Goal: Information Seeking & Learning: Compare options

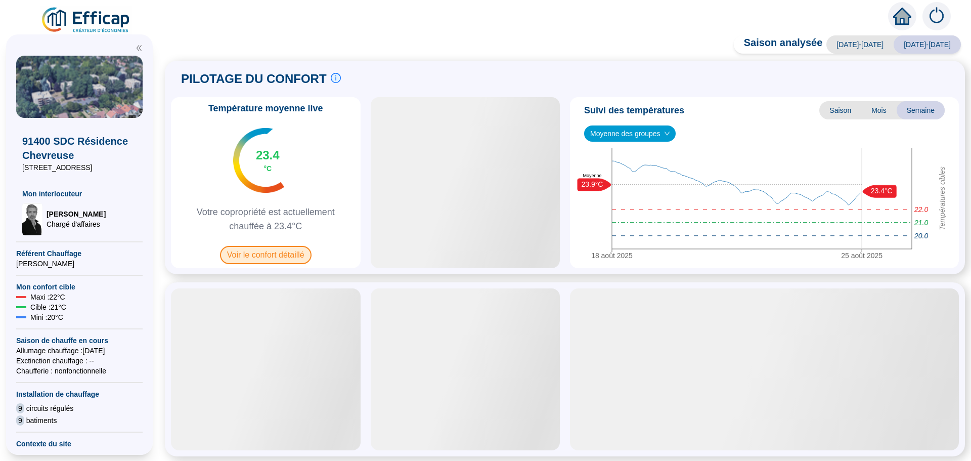
click at [271, 255] on span "Voir le confort détaillé" at bounding box center [266, 255] width 92 height 18
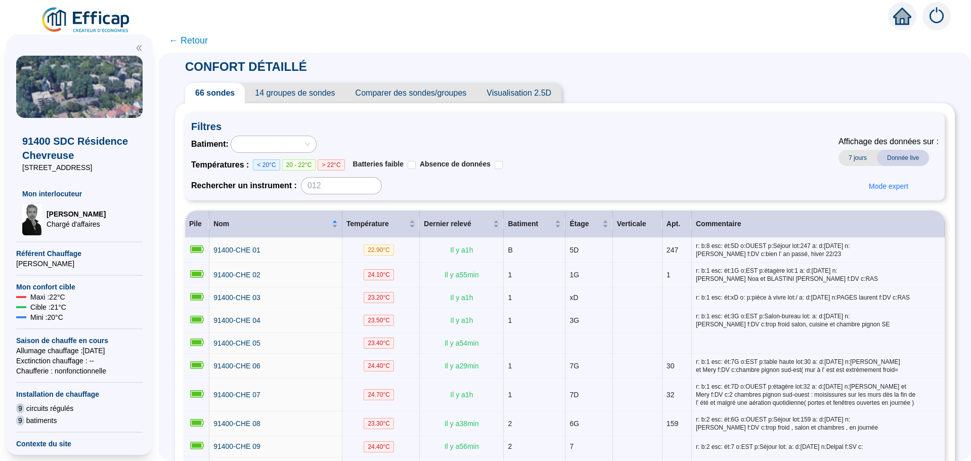
click at [422, 93] on span "Comparer des sondes/groupes" at bounding box center [412, 93] width 132 height 20
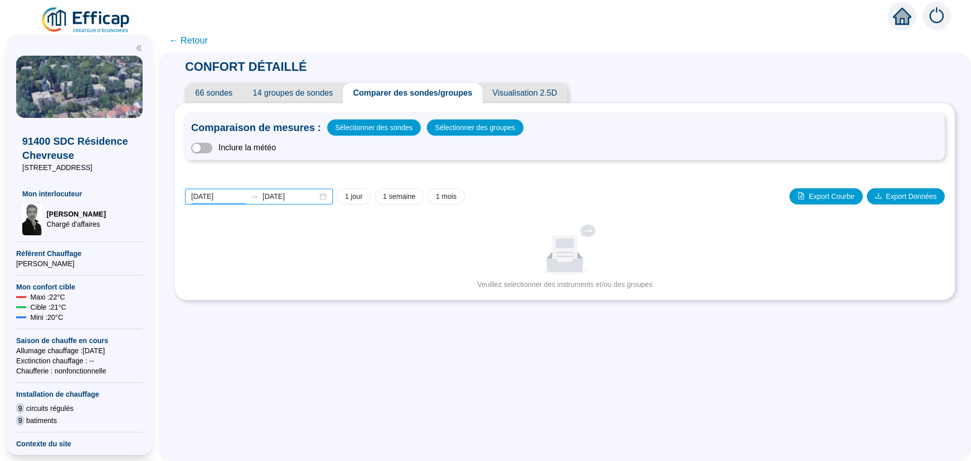
click at [235, 196] on input "[DATE]" at bounding box center [218, 196] width 55 height 11
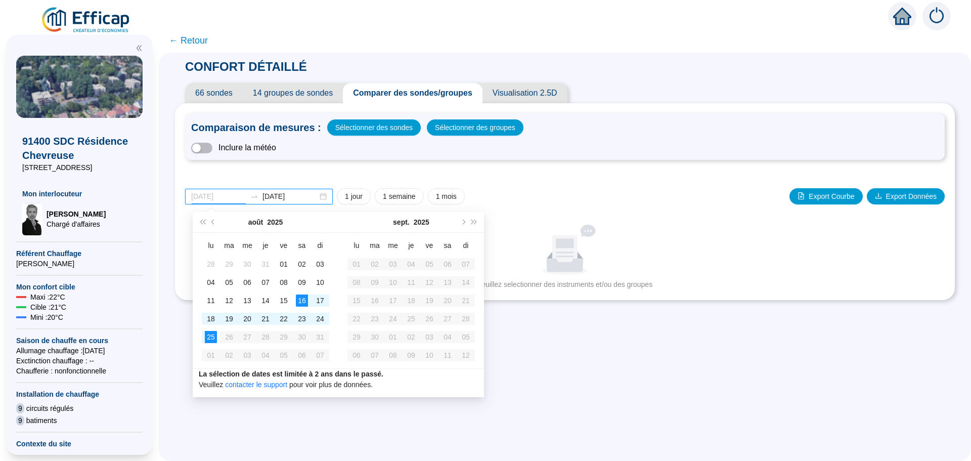
type input "[DATE]"
click at [303, 303] on div "16" at bounding box center [302, 300] width 12 height 12
type input "[DATE]"
click at [210, 335] on div "25" at bounding box center [211, 337] width 12 height 12
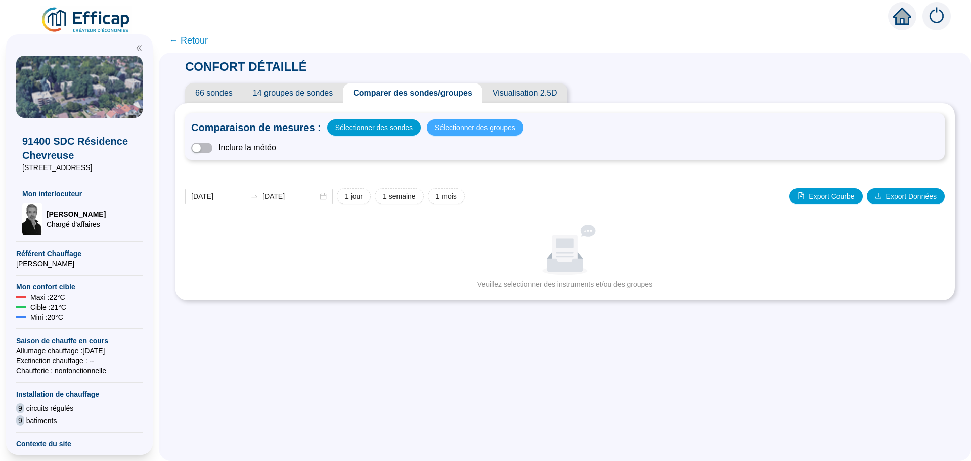
click at [447, 130] on span "Sélectionner des groupes" at bounding box center [475, 127] width 80 height 14
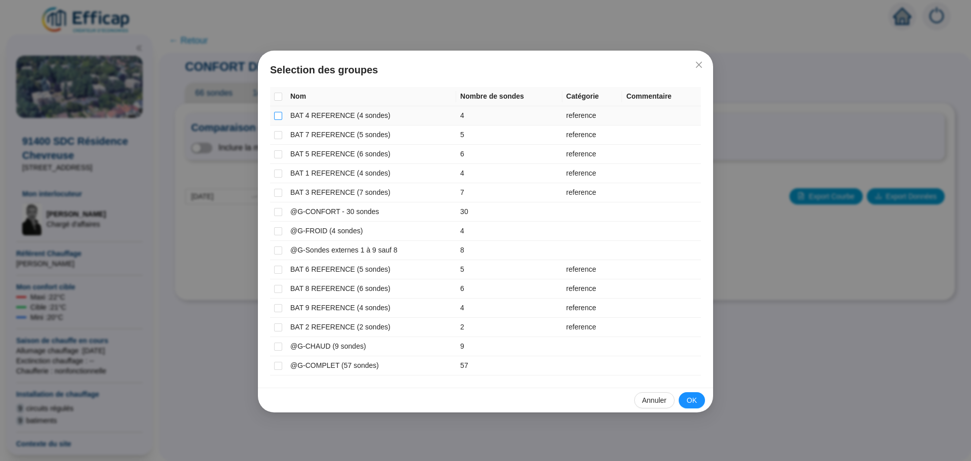
click at [278, 116] on input "checkbox" at bounding box center [278, 116] width 8 height 8
checkbox input "true"
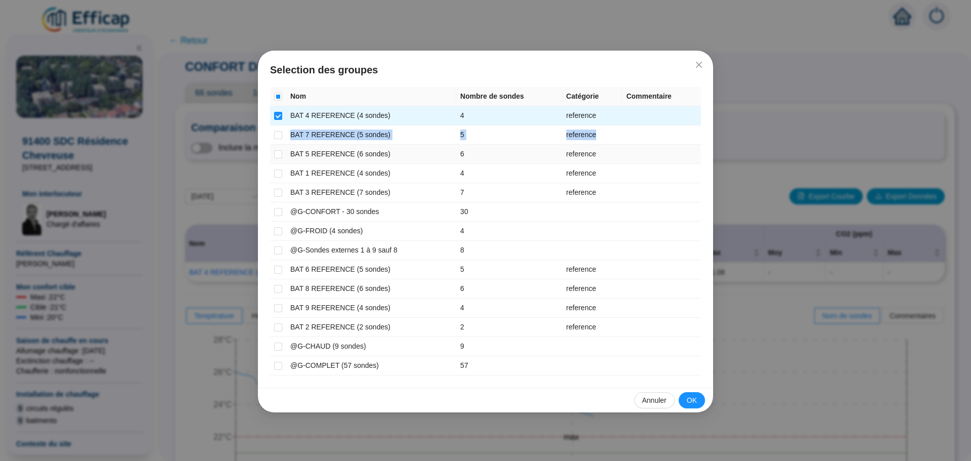
drag, startPoint x: 274, startPoint y: 137, endPoint x: 274, endPoint y: 156, distance: 18.7
click at [274, 154] on tbody "BAT 4 REFERENCE (4 sondes) 4 reference BAT 7 REFERENCE (5 sondes) 5 reference B…" at bounding box center [485, 240] width 431 height 269
drag, startPoint x: 277, startPoint y: 135, endPoint x: 277, endPoint y: 148, distance: 12.6
click at [277, 137] on input "checkbox" at bounding box center [278, 135] width 8 height 8
checkbox input "true"
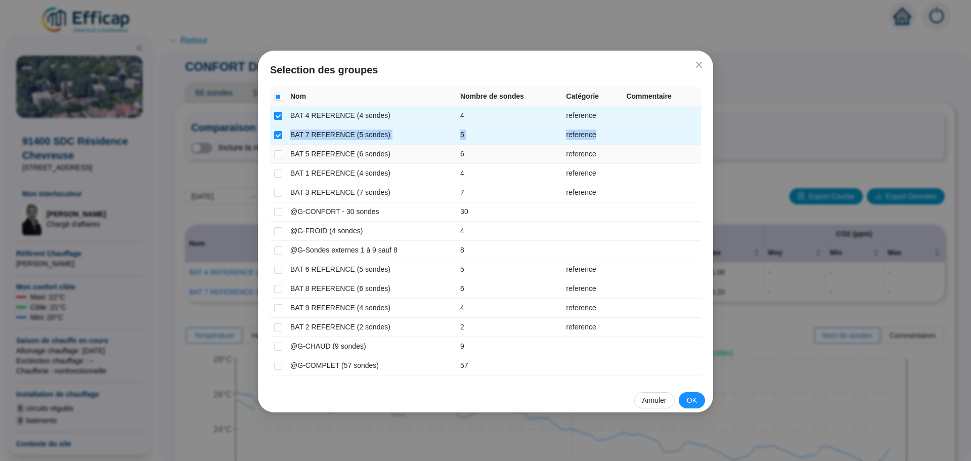
drag, startPoint x: 277, startPoint y: 154, endPoint x: 278, endPoint y: 160, distance: 6.7
click at [277, 154] on input "checkbox" at bounding box center [278, 154] width 8 height 8
checkbox input "true"
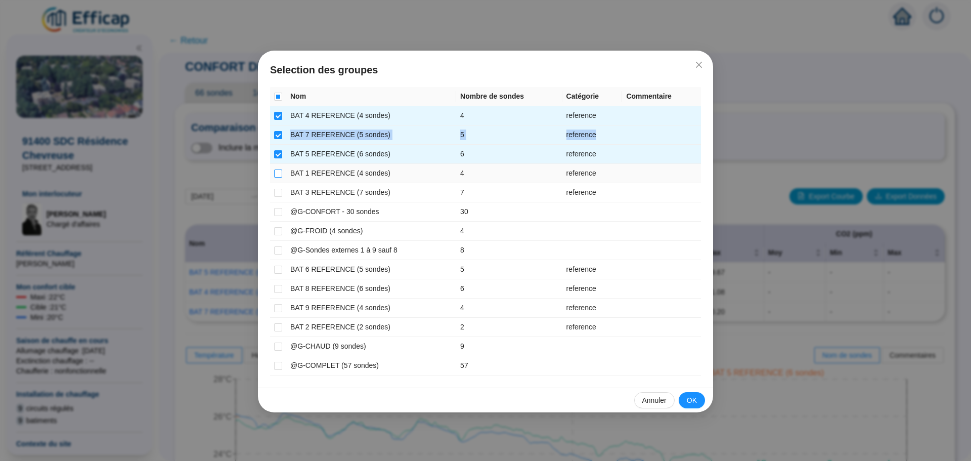
click at [278, 173] on input "checkbox" at bounding box center [278, 173] width 8 height 8
checkbox input "true"
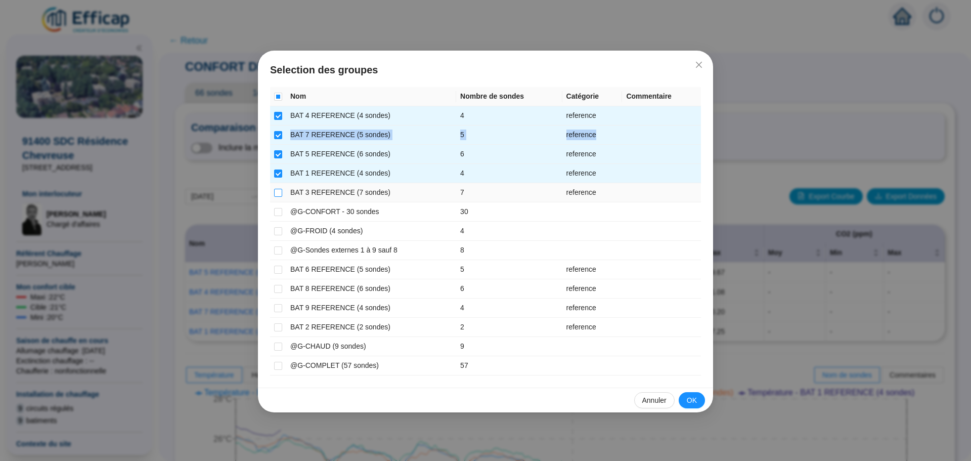
click at [274, 192] on input "checkbox" at bounding box center [278, 193] width 8 height 8
checkbox input "true"
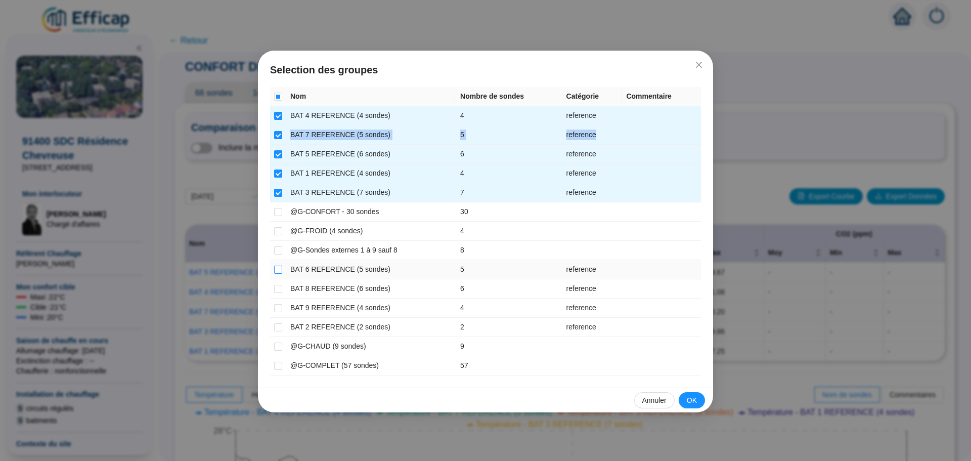
click at [278, 270] on input "checkbox" at bounding box center [278, 270] width 8 height 8
checkbox input "true"
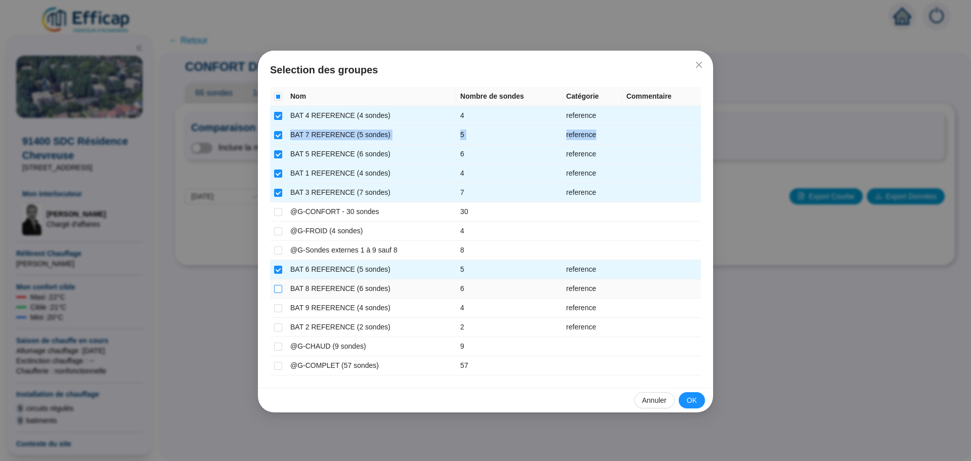
click at [275, 292] on input "checkbox" at bounding box center [278, 289] width 8 height 8
checkbox input "true"
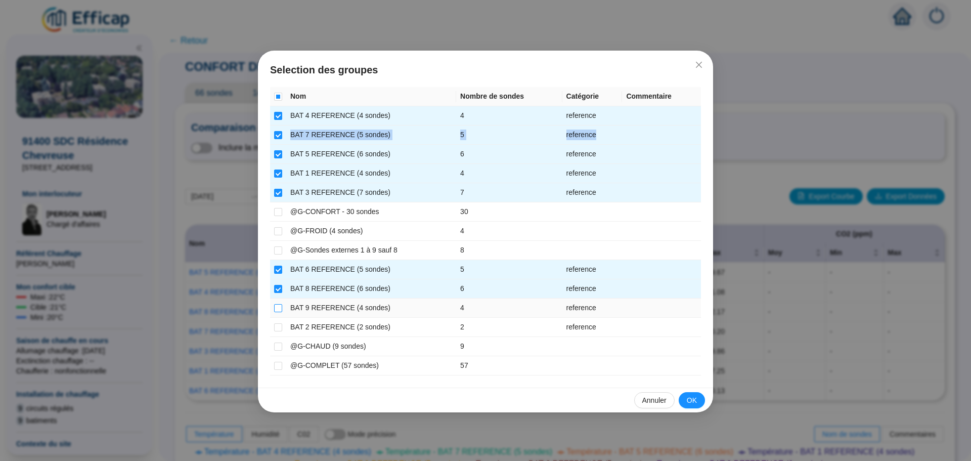
click at [279, 309] on input "checkbox" at bounding box center [278, 308] width 8 height 8
checkbox input "true"
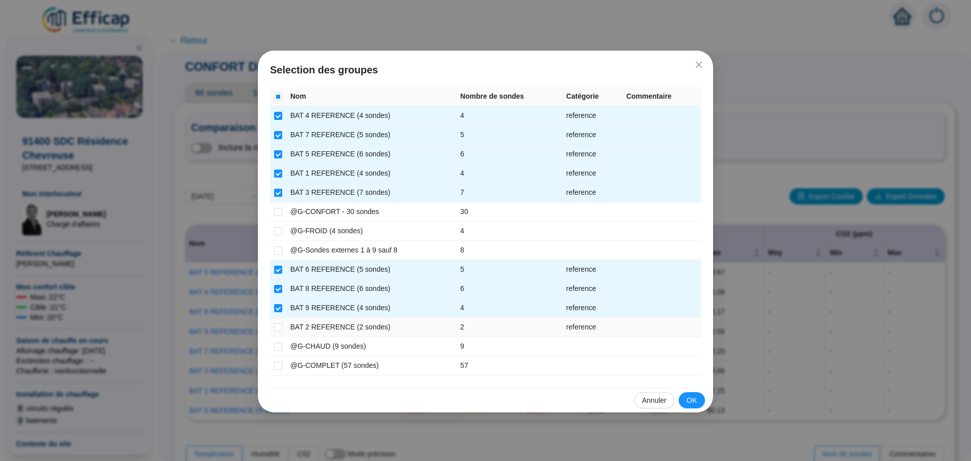
click at [284, 322] on td at bounding box center [278, 327] width 16 height 19
click at [281, 325] on input "checkbox" at bounding box center [278, 327] width 8 height 8
checkbox input "true"
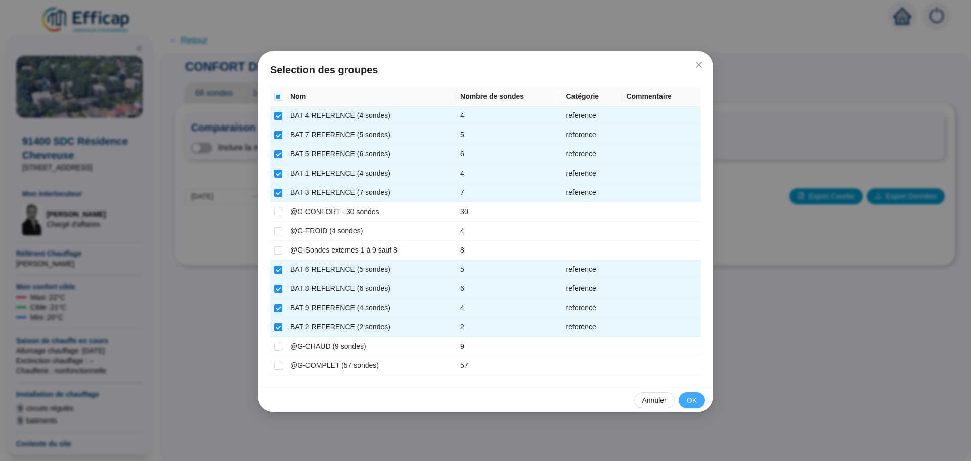
click at [684, 400] on button "OK" at bounding box center [692, 400] width 26 height 16
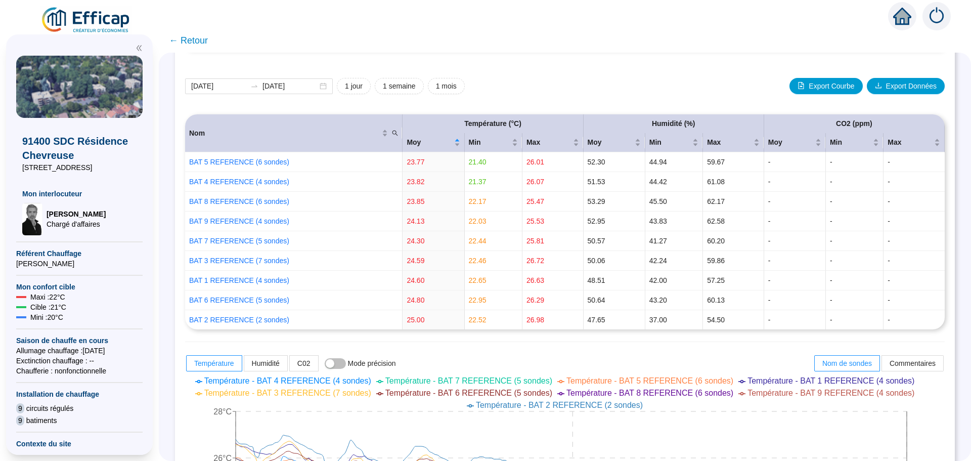
scroll to position [9, 0]
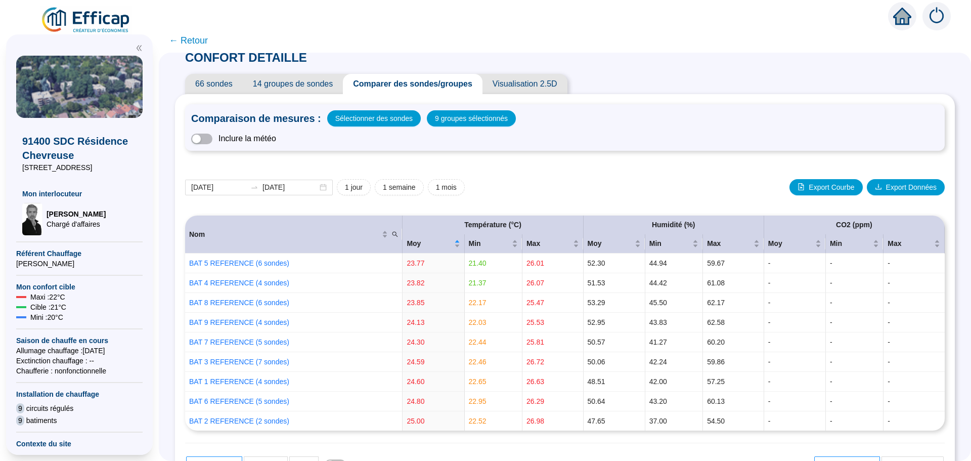
click at [195, 41] on span "← Retour" at bounding box center [188, 40] width 39 height 14
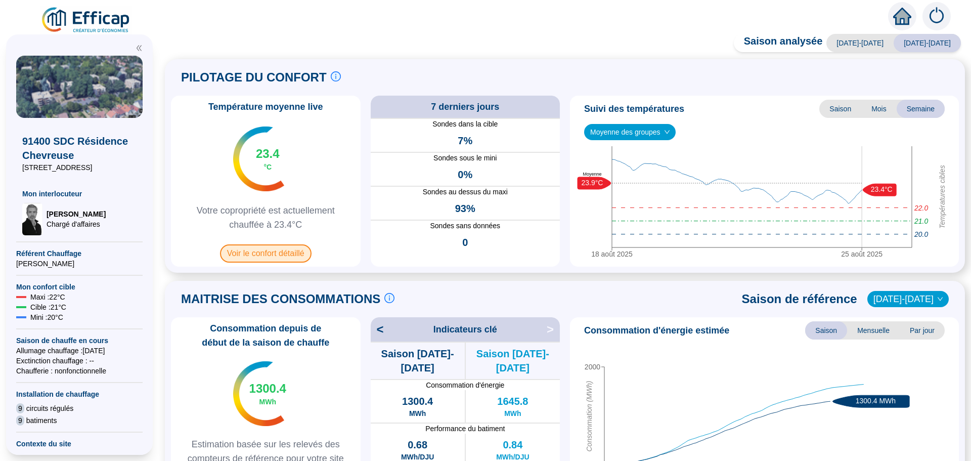
click at [250, 253] on span "Voir le confort détaillé" at bounding box center [266, 253] width 92 height 18
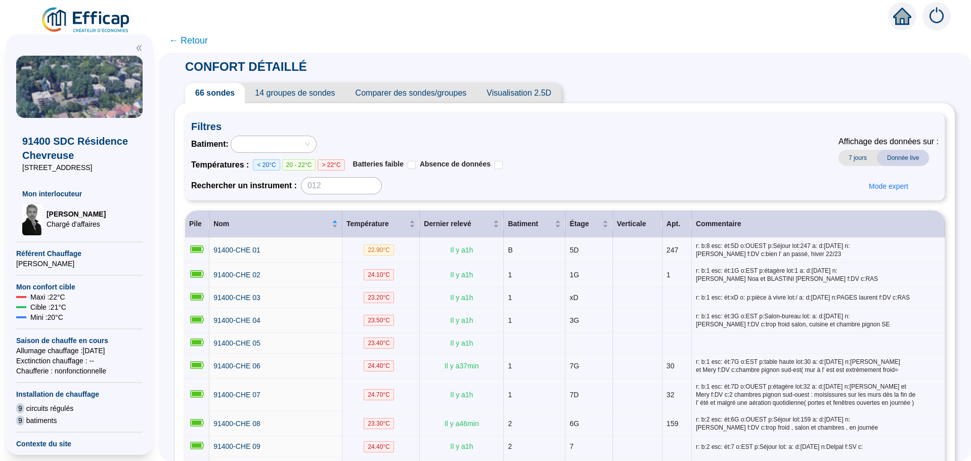
click at [430, 96] on span "Comparer des sondes/groupes" at bounding box center [412, 93] width 132 height 20
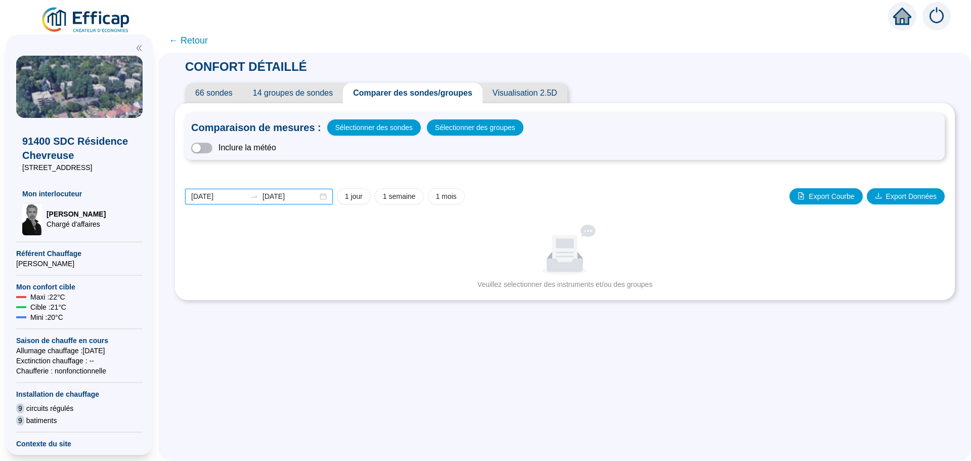
click at [233, 195] on input "[DATE]" at bounding box center [218, 196] width 55 height 11
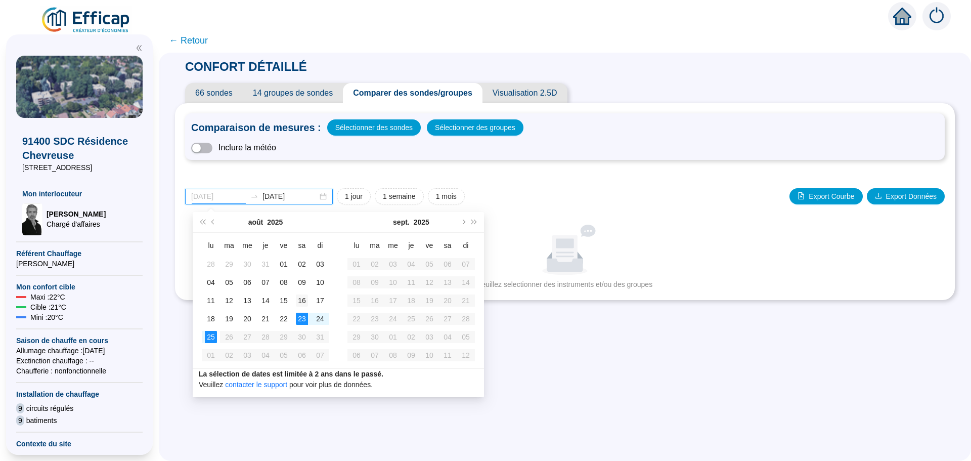
type input "[DATE]"
click at [303, 300] on div "16" at bounding box center [302, 300] width 12 height 12
type input "[DATE]"
click at [207, 335] on div "25" at bounding box center [211, 337] width 12 height 12
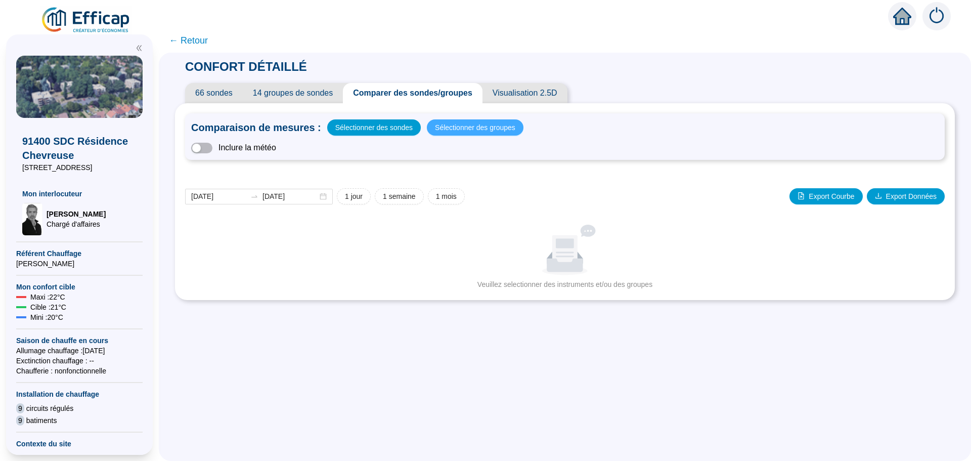
click at [455, 129] on span "Sélectionner des groupes" at bounding box center [475, 127] width 80 height 14
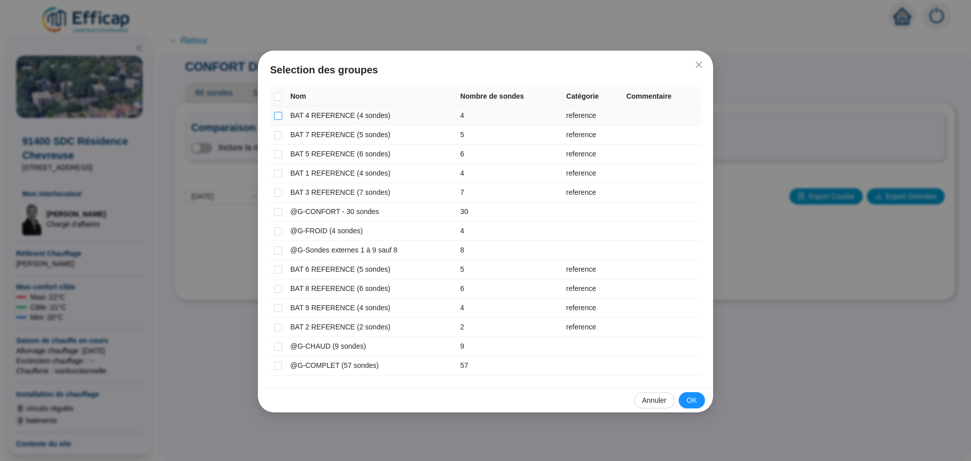
click at [278, 115] on input "checkbox" at bounding box center [278, 116] width 8 height 8
checkbox input "true"
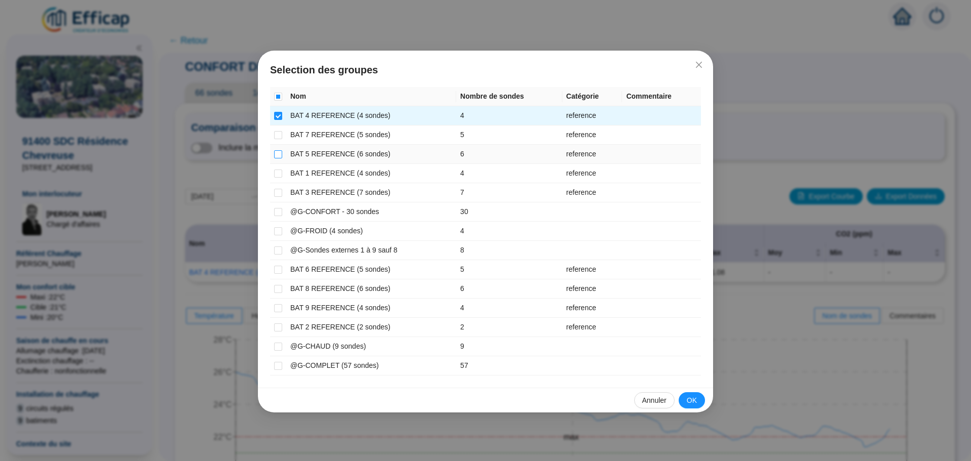
click at [277, 155] on input "checkbox" at bounding box center [278, 154] width 8 height 8
checkbox input "true"
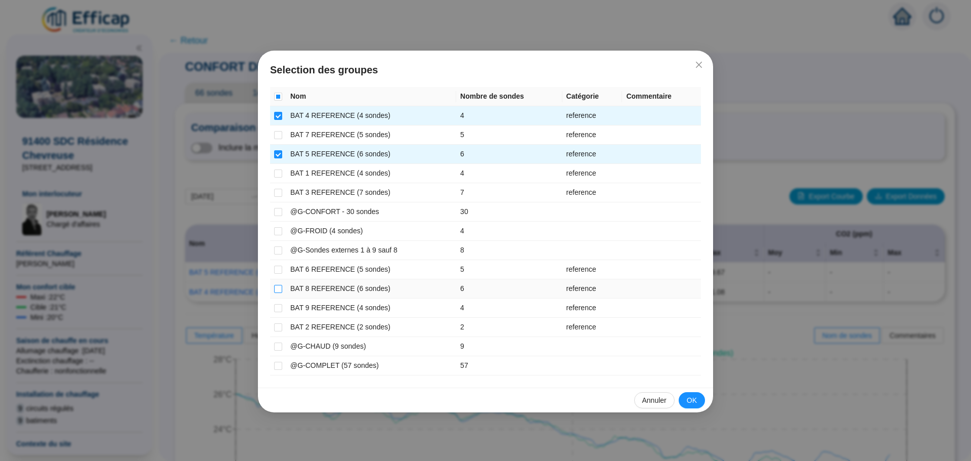
click at [278, 288] on input "checkbox" at bounding box center [278, 289] width 8 height 8
checkbox input "true"
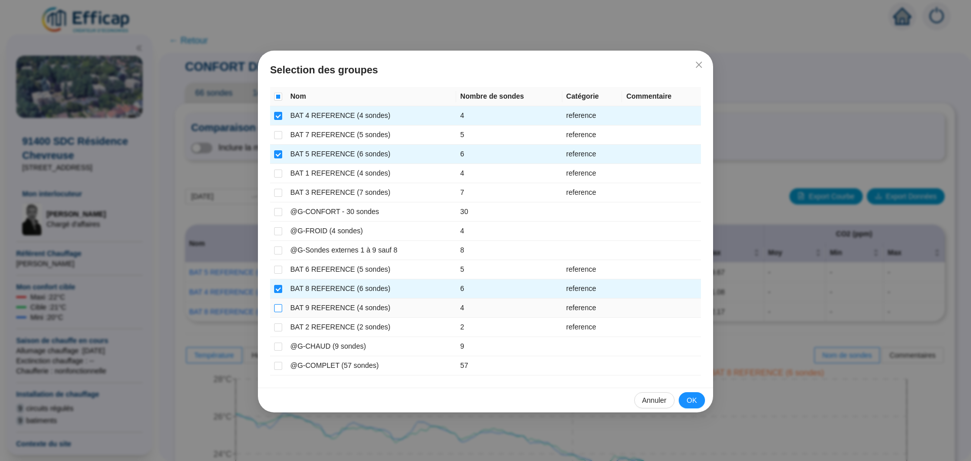
click at [275, 309] on input "checkbox" at bounding box center [278, 308] width 8 height 8
checkbox input "true"
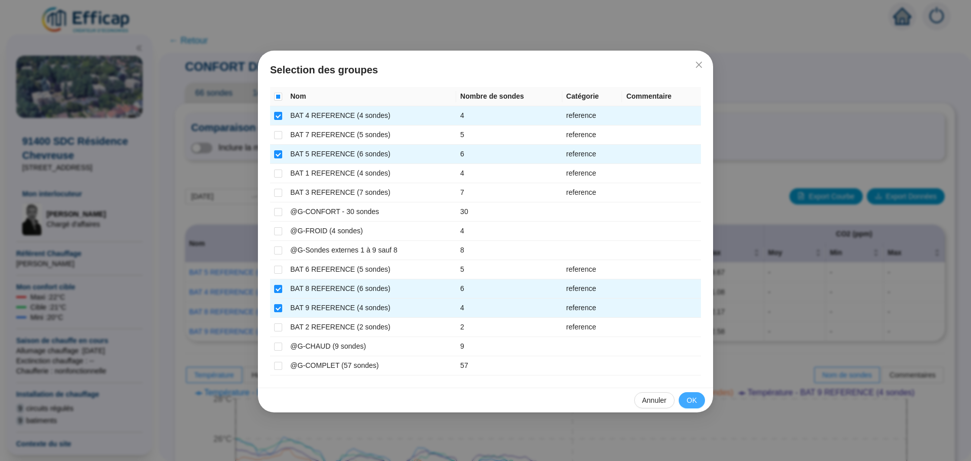
click at [687, 404] on span "OK" at bounding box center [692, 400] width 10 height 11
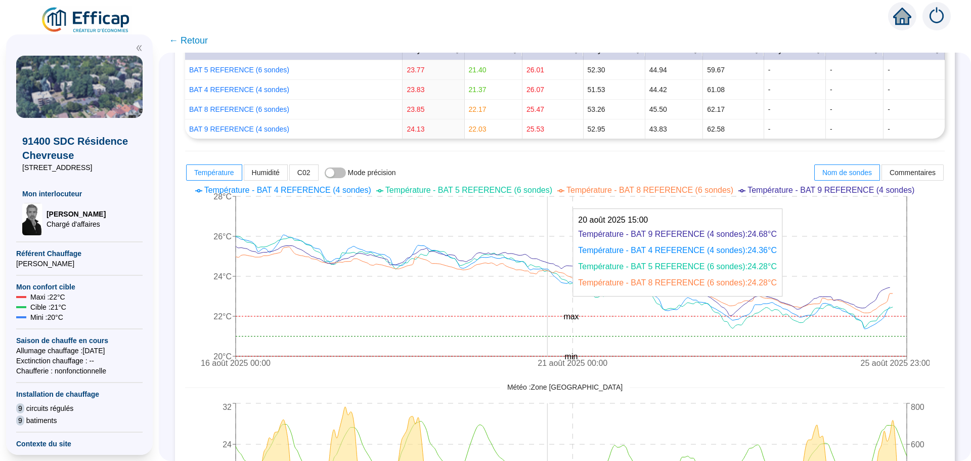
scroll to position [304, 0]
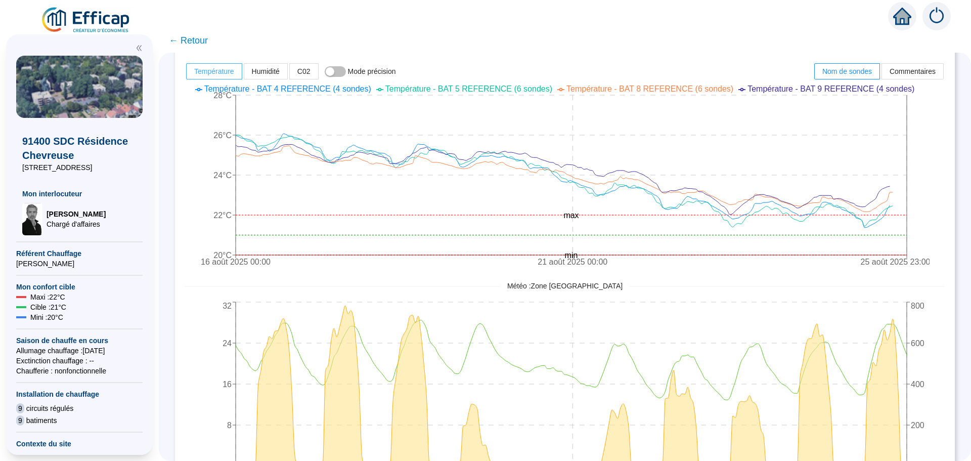
click at [214, 69] on span "Température" at bounding box center [214, 71] width 40 height 8
click at [187, 74] on input "Température" at bounding box center [187, 74] width 0 height 0
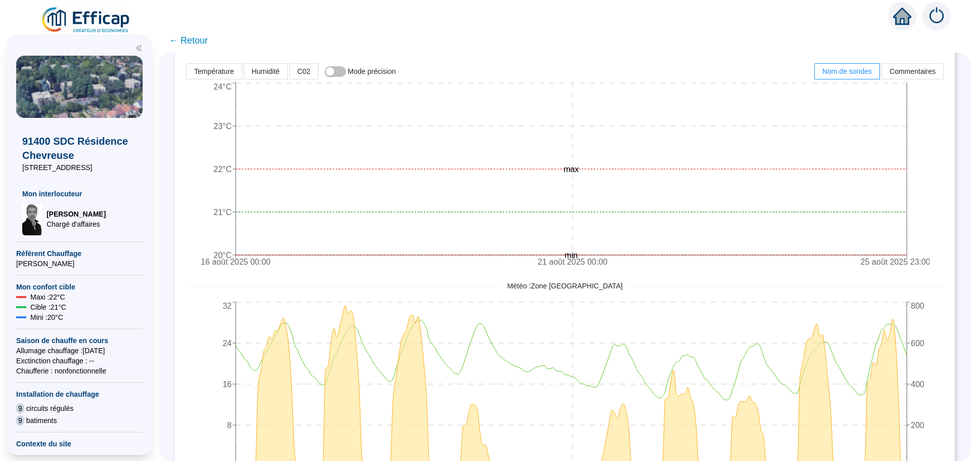
click at [207, 44] on span "← Retour" at bounding box center [188, 40] width 39 height 14
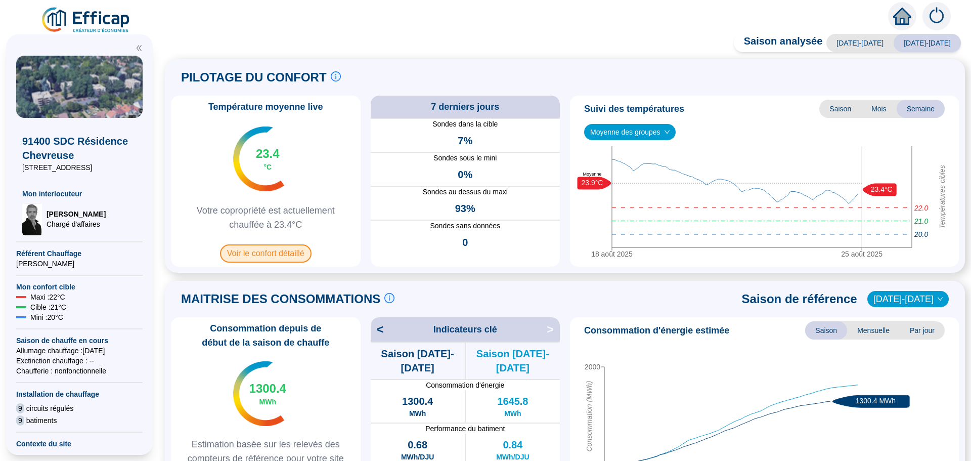
click at [305, 257] on span "Voir le confort détaillé" at bounding box center [266, 253] width 92 height 18
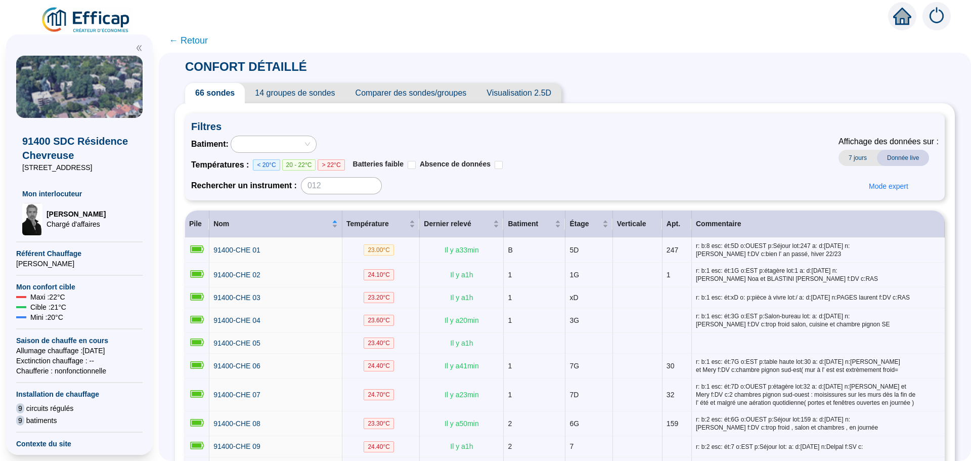
click at [411, 92] on span "Comparer des sondes/groupes" at bounding box center [412, 93] width 132 height 20
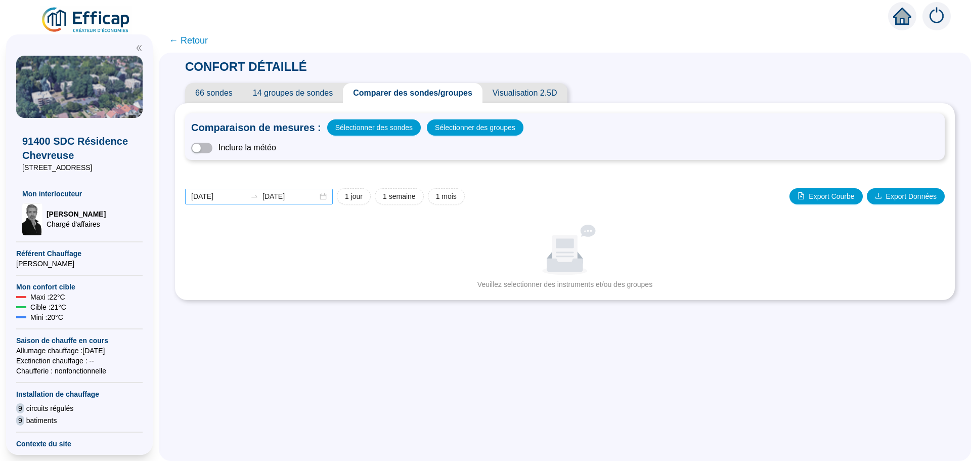
click at [329, 197] on div "[DATE] [DATE]" at bounding box center [259, 197] width 148 height 16
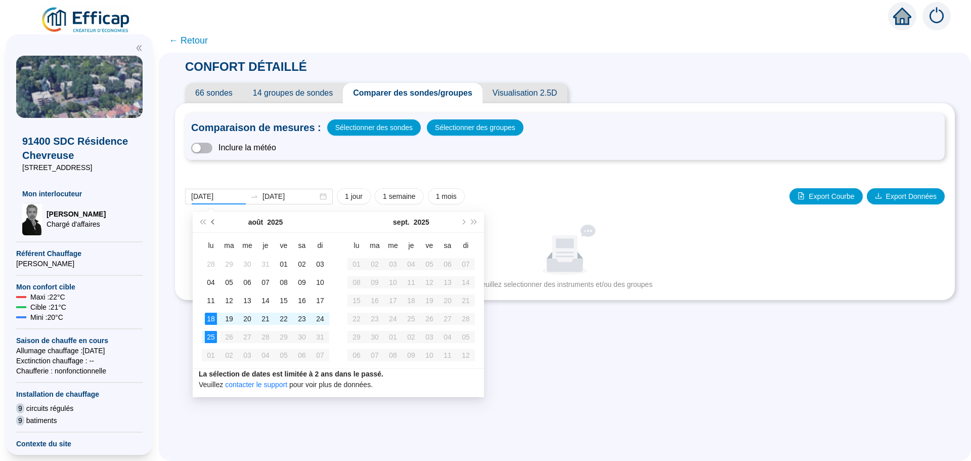
click at [214, 223] on span "Mois précédent (PageUp)" at bounding box center [213, 222] width 5 height 5
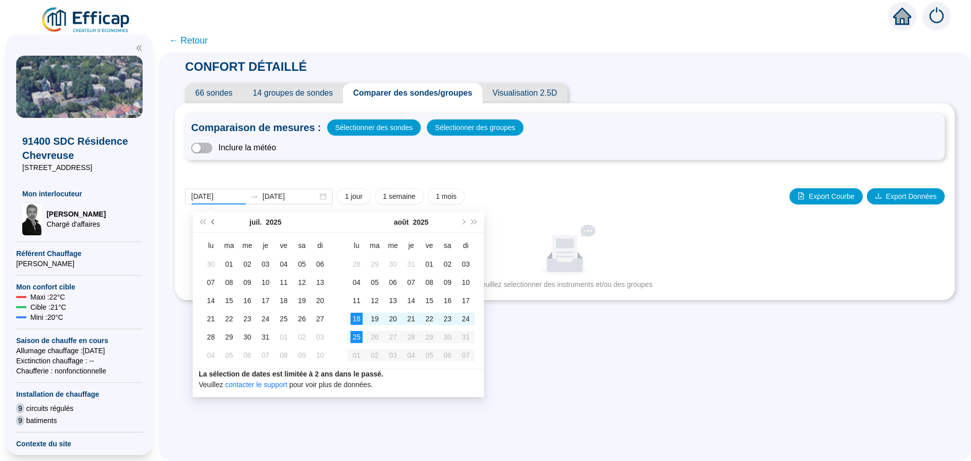
click at [214, 223] on span "Mois précédent (PageUp)" at bounding box center [213, 222] width 5 height 5
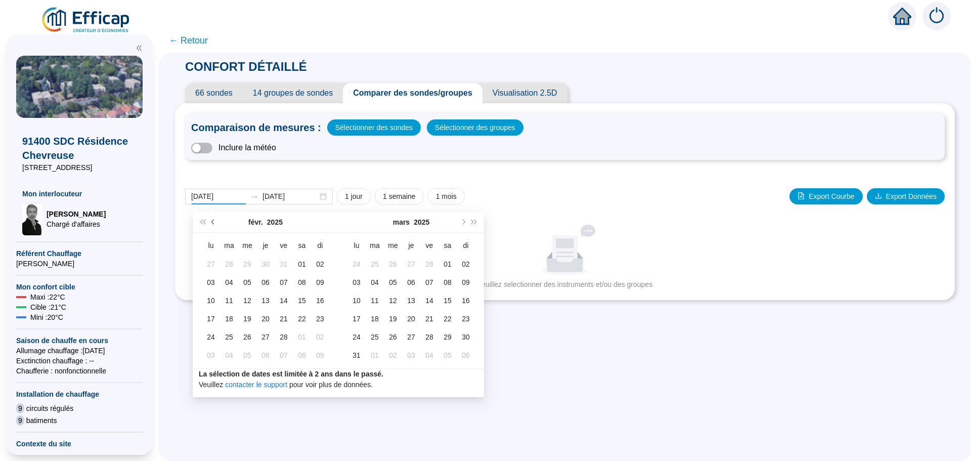
click at [214, 223] on span "Mois précédent (PageUp)" at bounding box center [213, 222] width 5 height 5
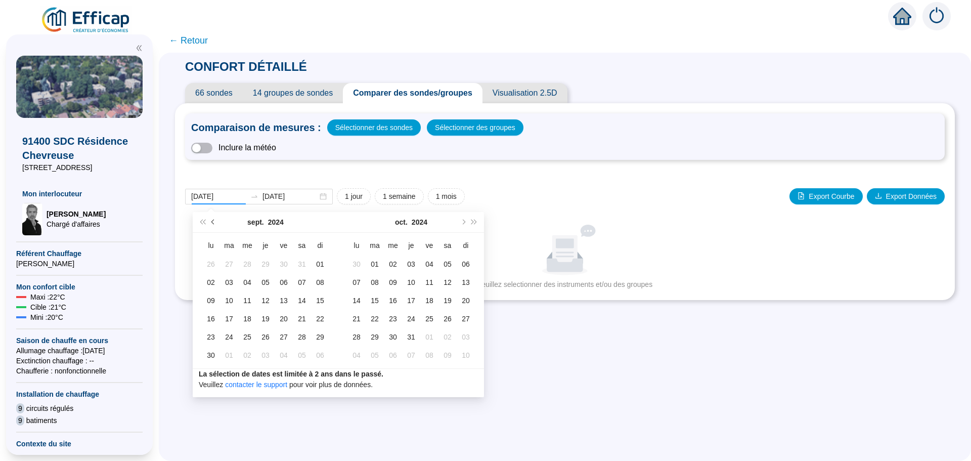
click at [214, 223] on span "Mois précédent (PageUp)" at bounding box center [213, 222] width 5 height 5
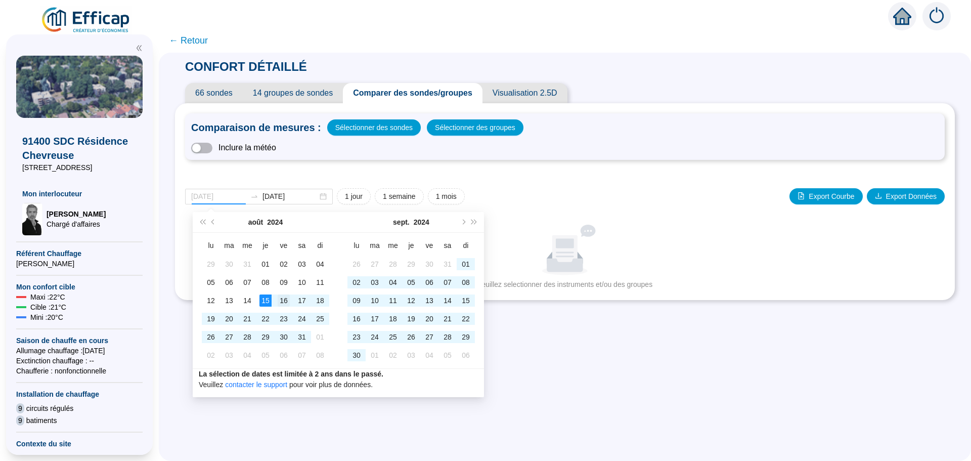
type input "[DATE]"
click at [284, 303] on div "16" at bounding box center [284, 300] width 12 height 12
type input "[DATE]"
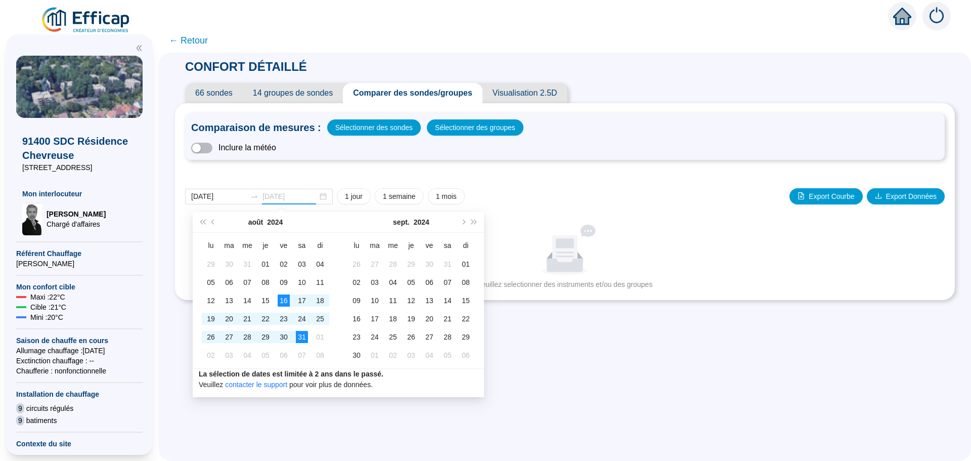
click at [303, 336] on div "31" at bounding box center [302, 337] width 12 height 12
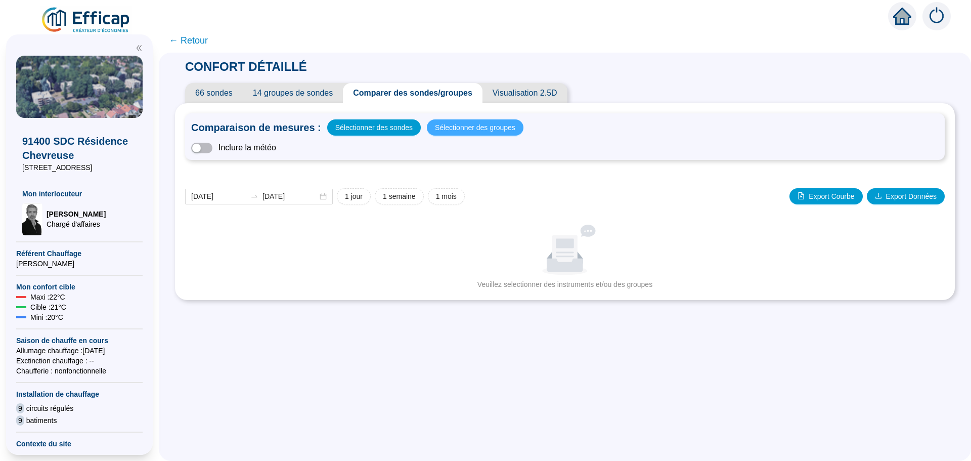
click at [462, 130] on span "Sélectionner des groupes" at bounding box center [475, 127] width 80 height 14
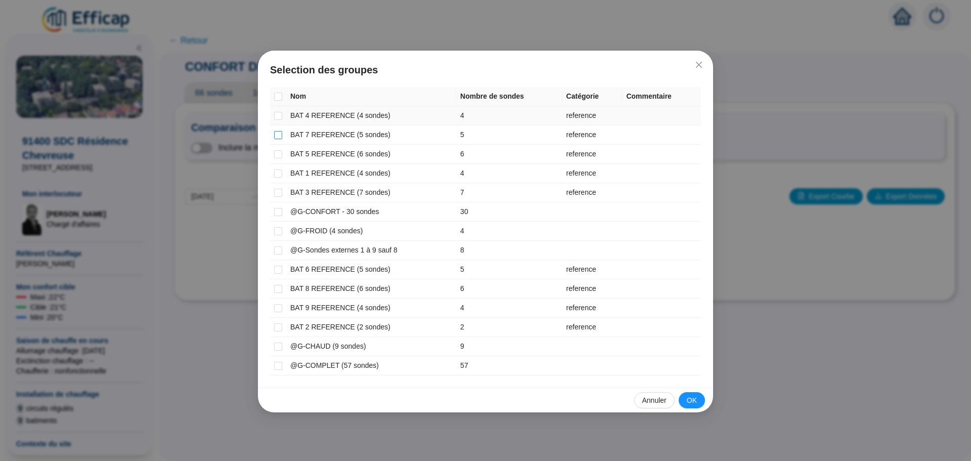
drag, startPoint x: 278, startPoint y: 117, endPoint x: 277, endPoint y: 133, distance: 15.7
click at [278, 120] on label at bounding box center [278, 115] width 8 height 11
click at [278, 120] on input "checkbox" at bounding box center [278, 116] width 8 height 8
checkbox input "true"
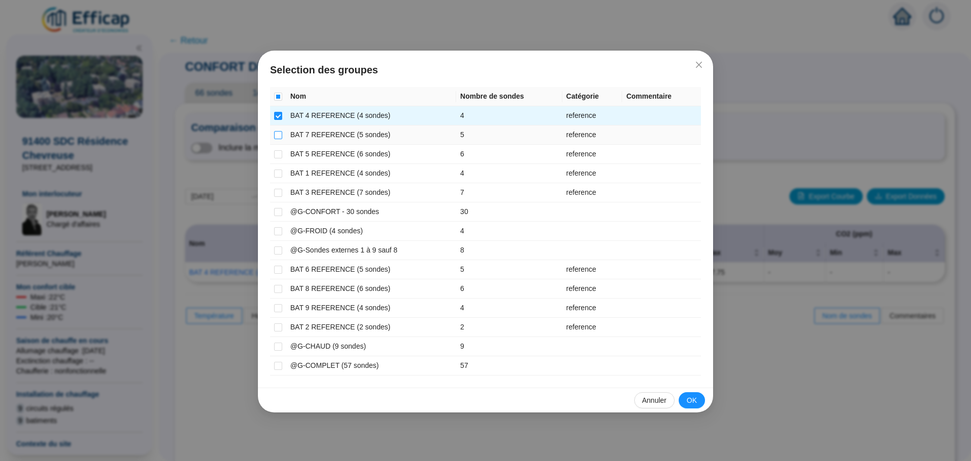
click at [277, 135] on input "checkbox" at bounding box center [278, 135] width 8 height 8
checkbox input "true"
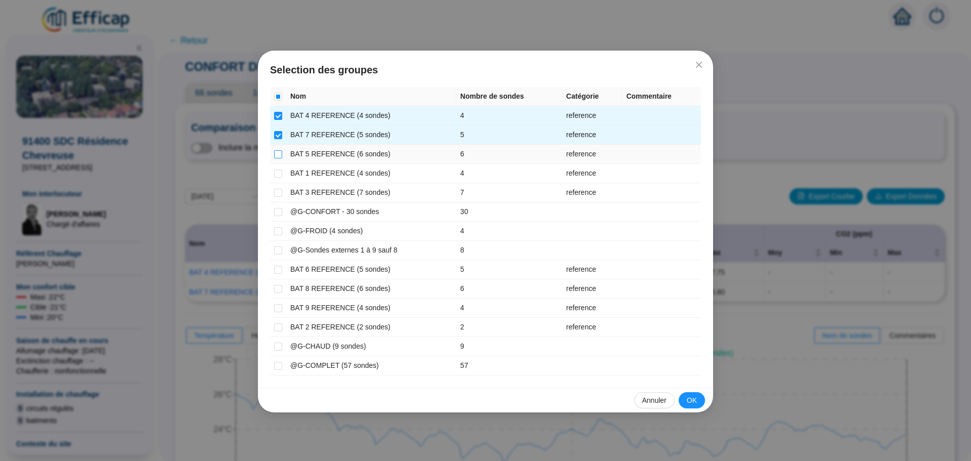
click at [278, 152] on input "checkbox" at bounding box center [278, 154] width 8 height 8
checkbox input "true"
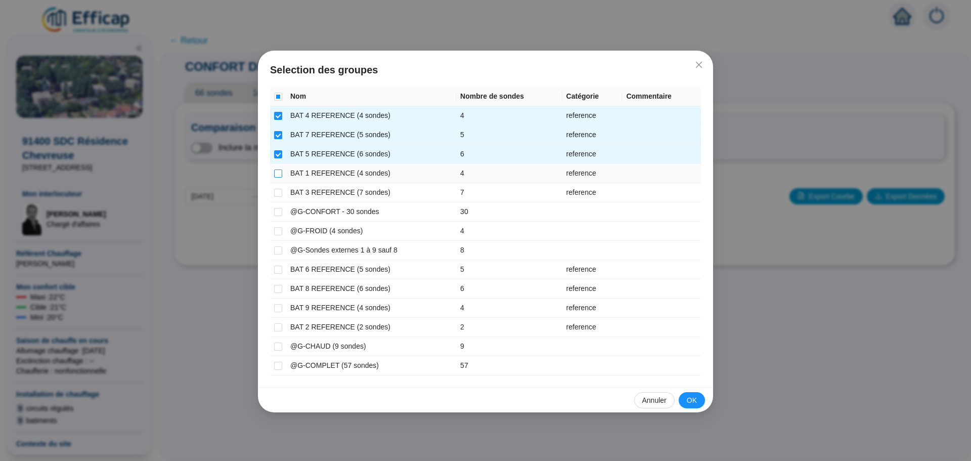
click at [279, 168] on label at bounding box center [278, 173] width 8 height 11
click at [279, 169] on input "checkbox" at bounding box center [278, 173] width 8 height 8
checkbox input "true"
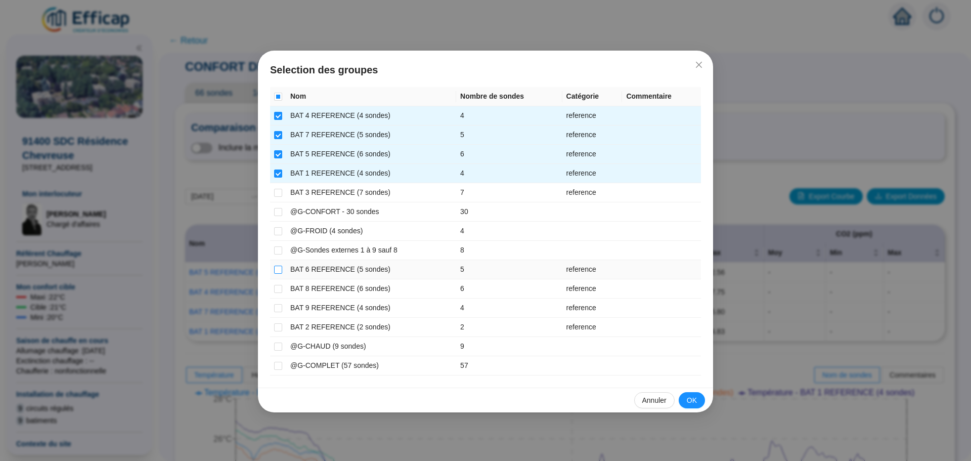
click at [281, 271] on input "checkbox" at bounding box center [278, 270] width 8 height 8
checkbox input "true"
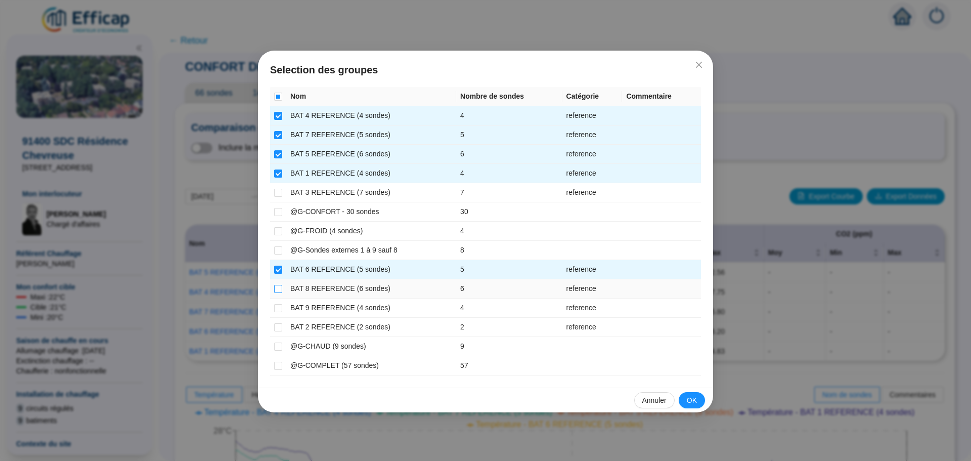
click at [280, 290] on input "checkbox" at bounding box center [278, 289] width 8 height 8
checkbox input "true"
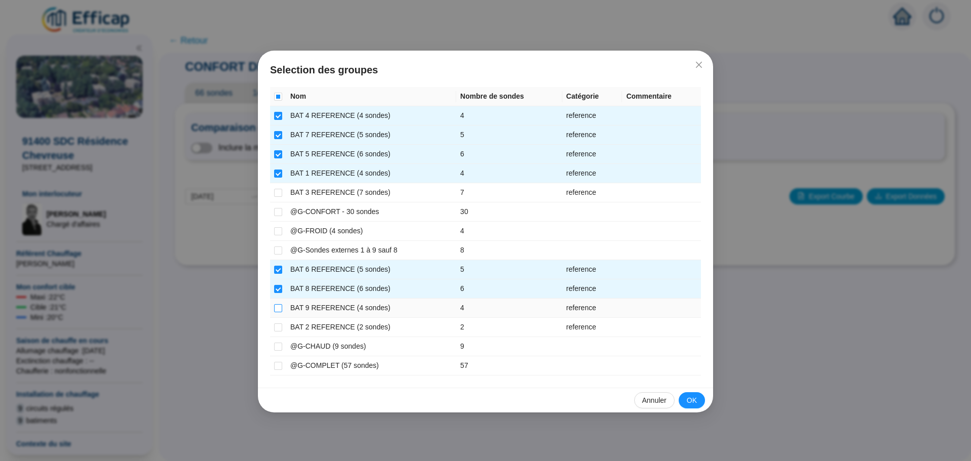
click at [280, 306] on input "checkbox" at bounding box center [278, 308] width 8 height 8
checkbox input "true"
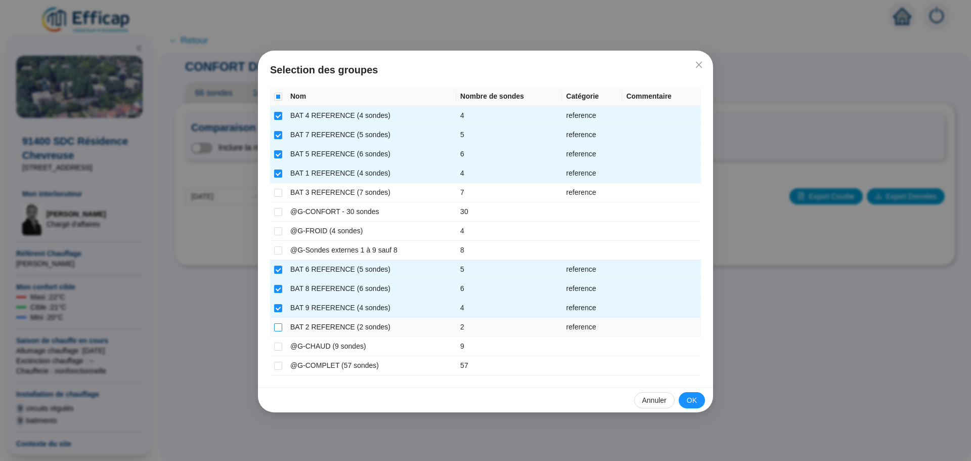
click at [279, 329] on input "checkbox" at bounding box center [278, 327] width 8 height 8
checkbox input "true"
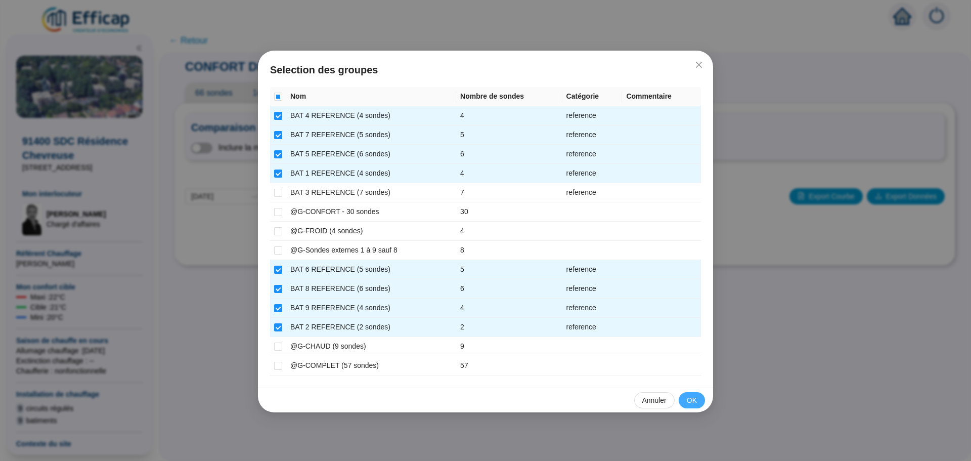
click at [686, 402] on button "OK" at bounding box center [692, 400] width 26 height 16
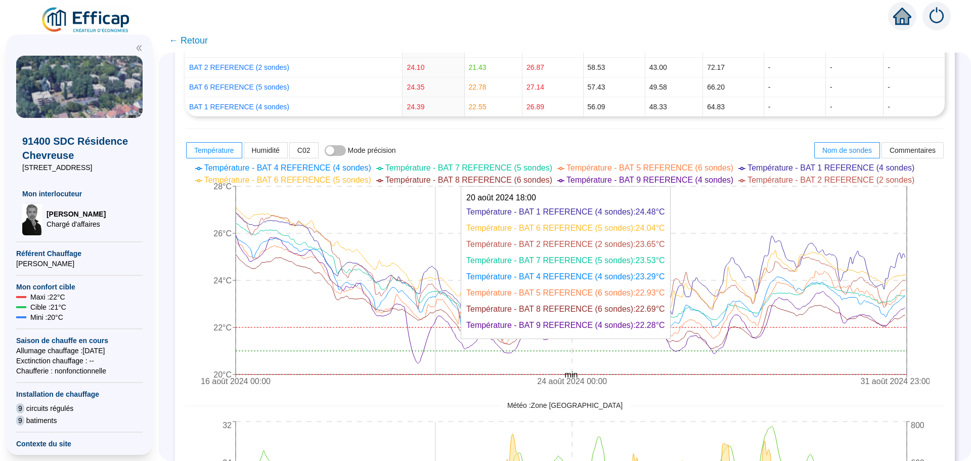
scroll to position [405, 0]
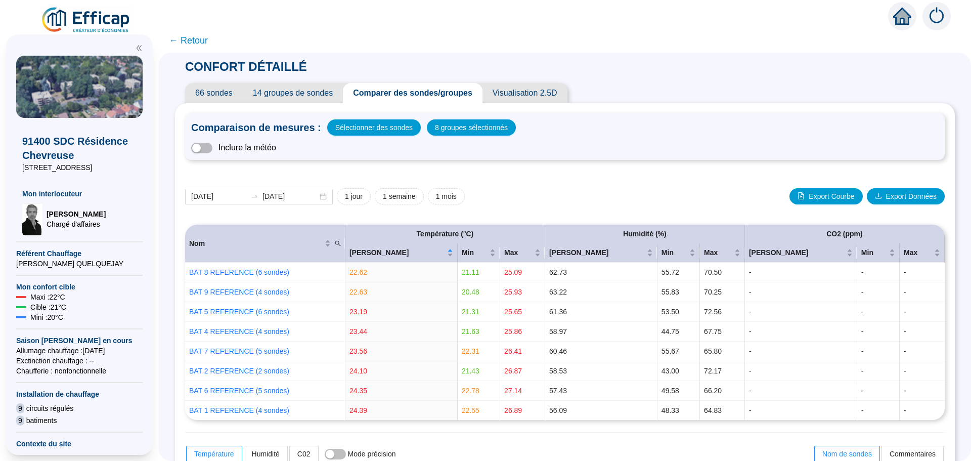
scroll to position [405, 0]
